Goal: Task Accomplishment & Management: Manage account settings

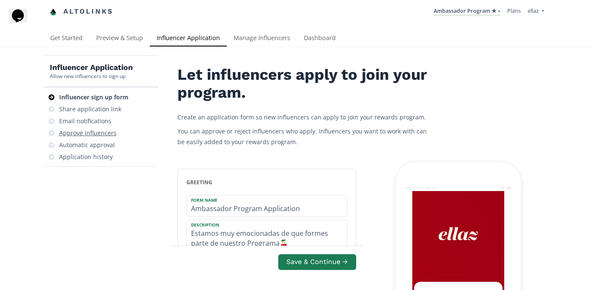
click at [100, 129] on div "Approve influencers" at bounding box center [87, 133] width 57 height 9
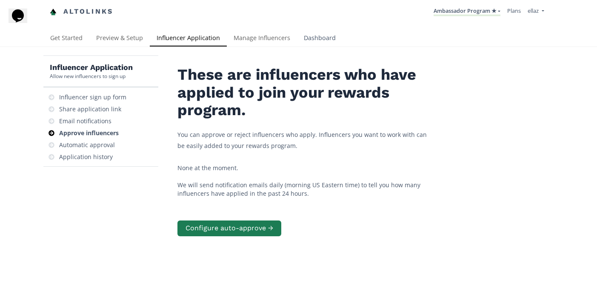
click at [318, 38] on link "Dashboard" at bounding box center [320, 38] width 46 height 17
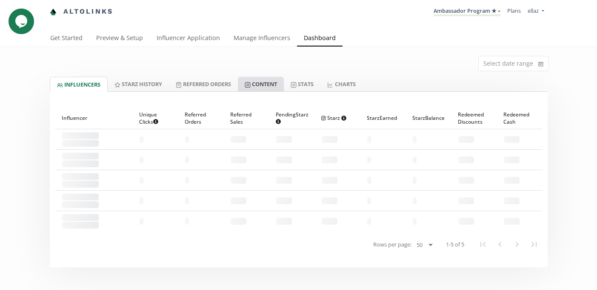
click at [270, 80] on link "Content" at bounding box center [261, 84] width 46 height 14
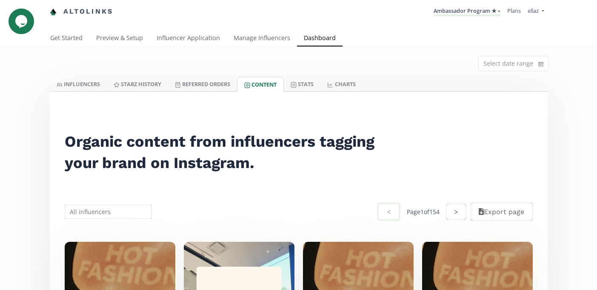
click at [87, 207] on input "text" at bounding box center [108, 211] width 90 height 17
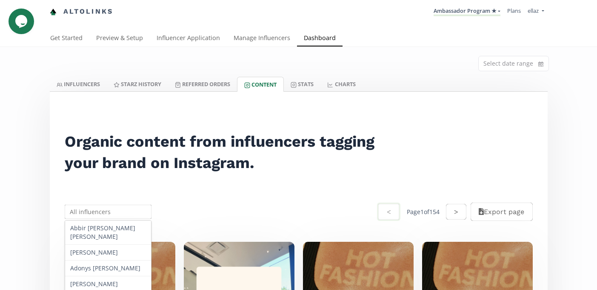
paste input "[PERSON_NAME] [PERSON_NAME] [PERSON_NAME]"
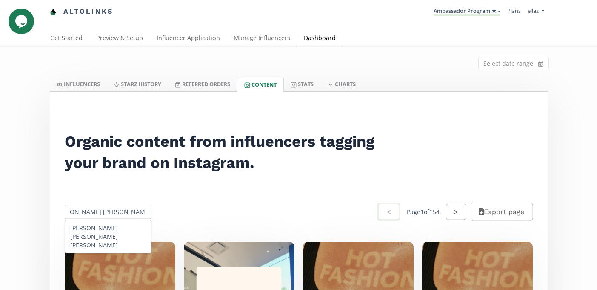
type input "[PERSON_NAME] [PERSON_NAME] [PERSON_NAME]"
click at [93, 236] on div "[PERSON_NAME] [PERSON_NAME] [PERSON_NAME]" at bounding box center [108, 236] width 86 height 32
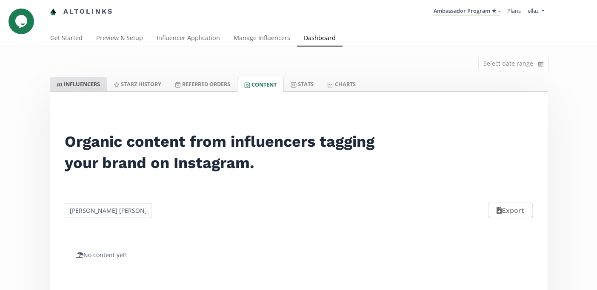
click at [79, 81] on link "INFLUENCERS" at bounding box center [78, 84] width 57 height 14
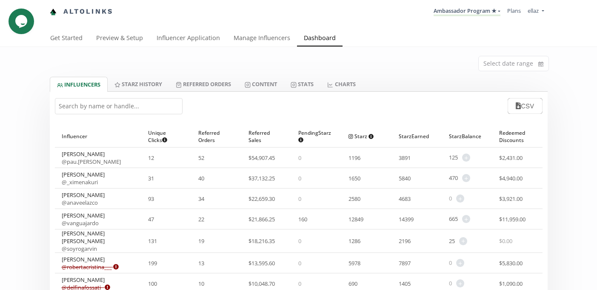
click at [92, 112] on input "text" at bounding box center [119, 106] width 128 height 16
paste input "[PERSON_NAME] [PERSON_NAME] [PERSON_NAME]"
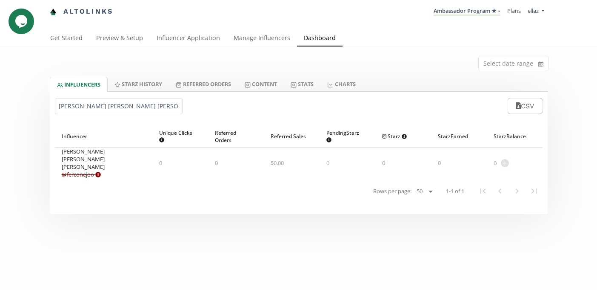
type input "[PERSON_NAME] [PERSON_NAME] [PERSON_NAME]"
click at [88, 170] on link "@ ferconejoo Expired or disconnected. Please ask influencer to reconnect." at bounding box center [81, 174] width 39 height 8
